Goal: Navigation & Orientation: Find specific page/section

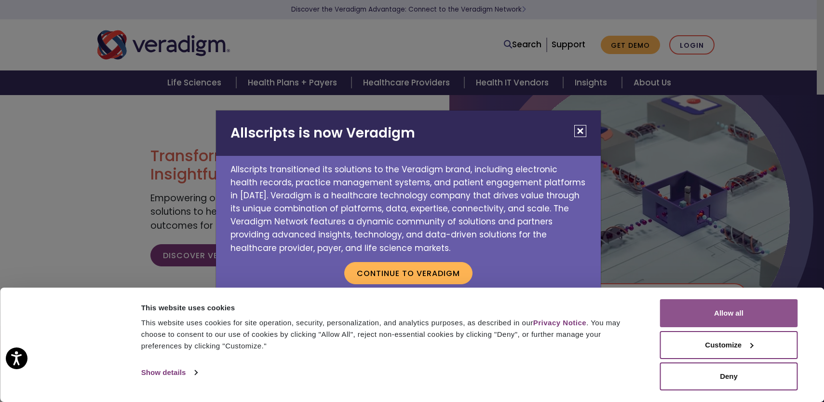
drag, startPoint x: 759, startPoint y: 315, endPoint x: 756, endPoint y: 307, distance: 8.5
click at [759, 315] on button "Allow all" at bounding box center [729, 313] width 138 height 28
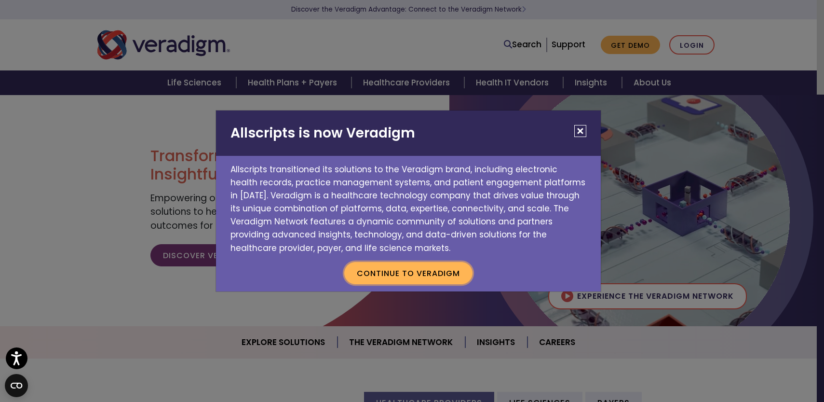
click at [436, 270] on button "Continue to Veradigm" at bounding box center [408, 273] width 128 height 22
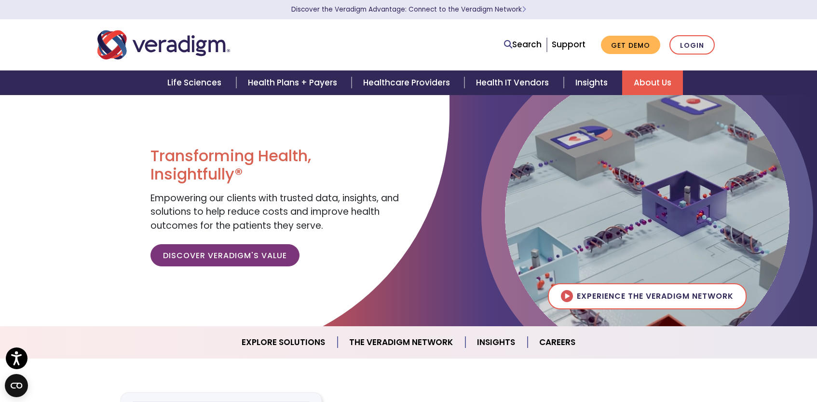
click at [650, 81] on link "About Us" at bounding box center [652, 82] width 61 height 25
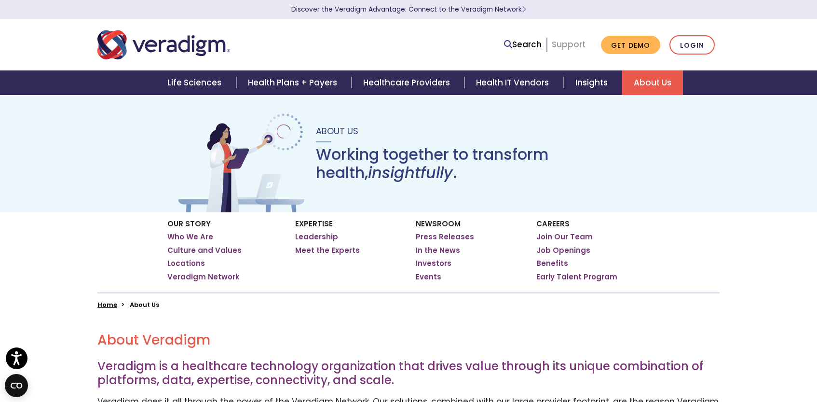
click at [579, 48] on link "Support" at bounding box center [569, 45] width 34 height 12
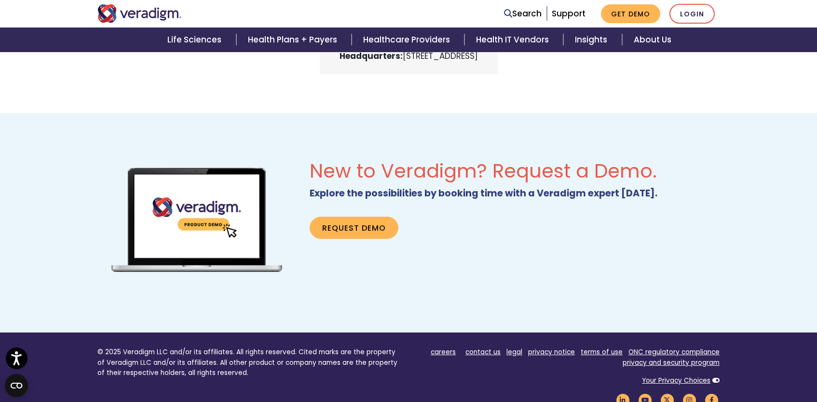
scroll to position [627, 0]
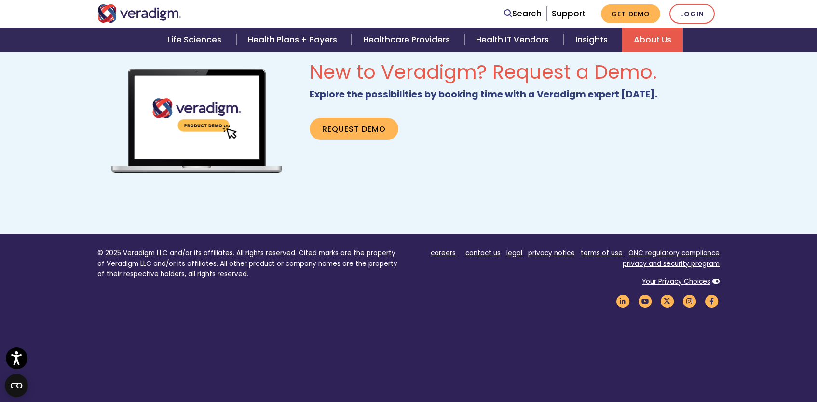
click at [640, 49] on link "About Us" at bounding box center [652, 39] width 61 height 25
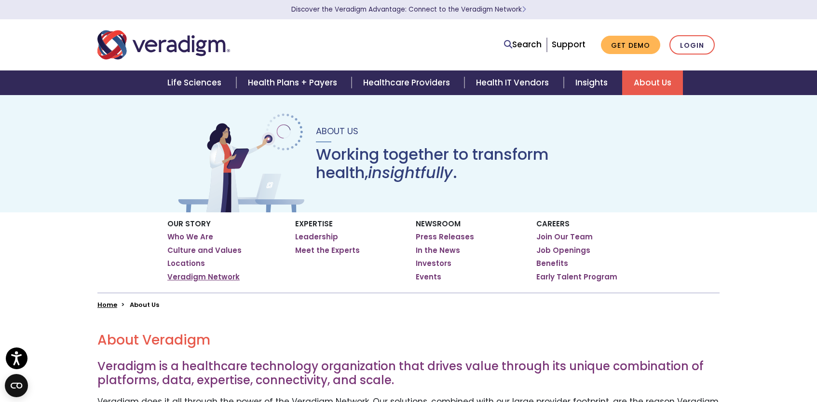
click at [204, 276] on link "Veradigm Network" at bounding box center [203, 277] width 72 height 10
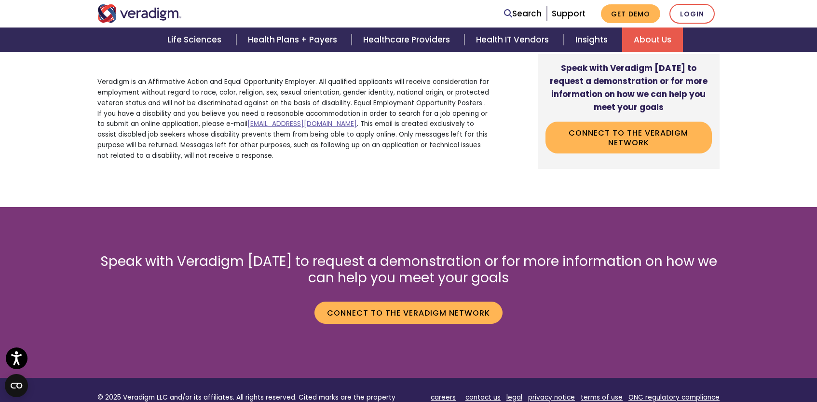
scroll to position [1484, 0]
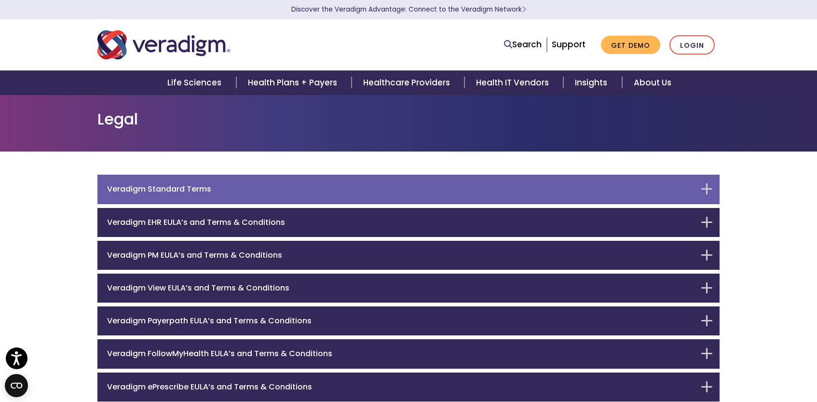
click at [708, 185] on div "Veradigm Standard Terms" at bounding box center [408, 189] width 622 height 29
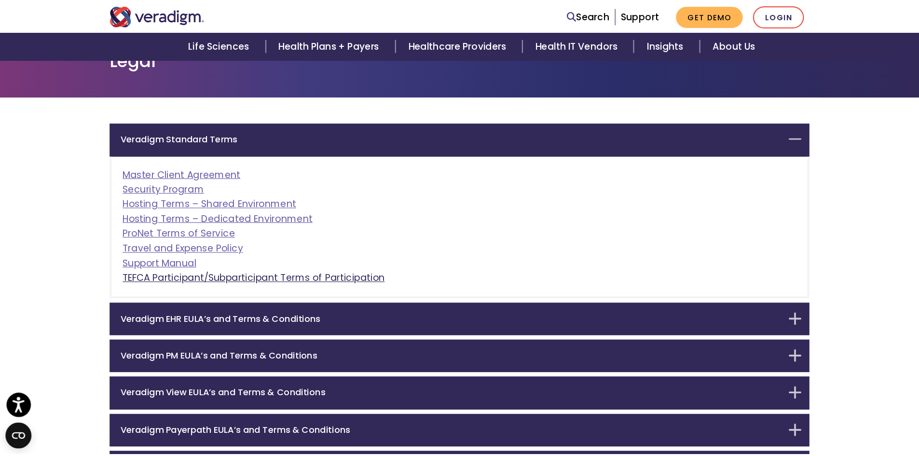
scroll to position [77, 0]
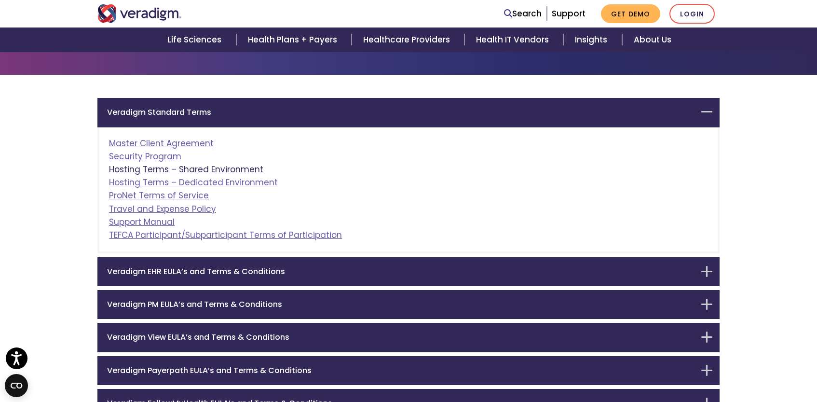
click at [181, 168] on link "Hosting Terms – Shared Environment" at bounding box center [186, 170] width 154 height 12
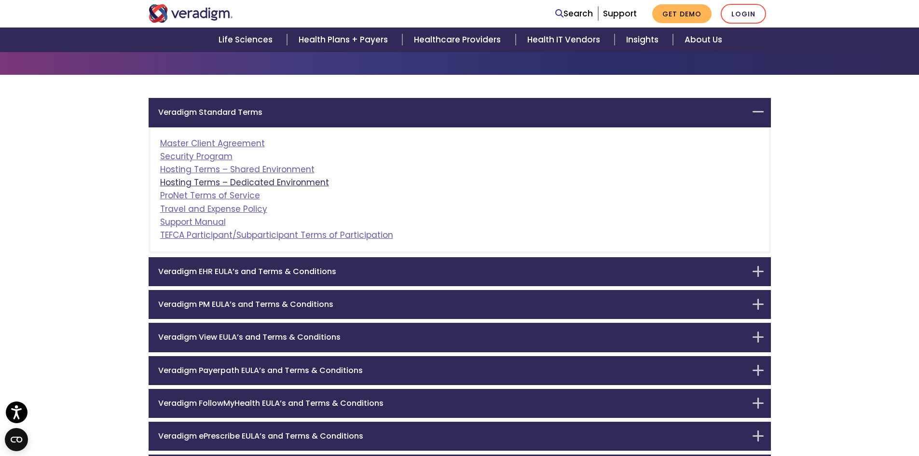
click at [233, 182] on link "Hosting Terms – Dedicated Environment" at bounding box center [244, 183] width 169 height 12
